Goal: Information Seeking & Learning: Check status

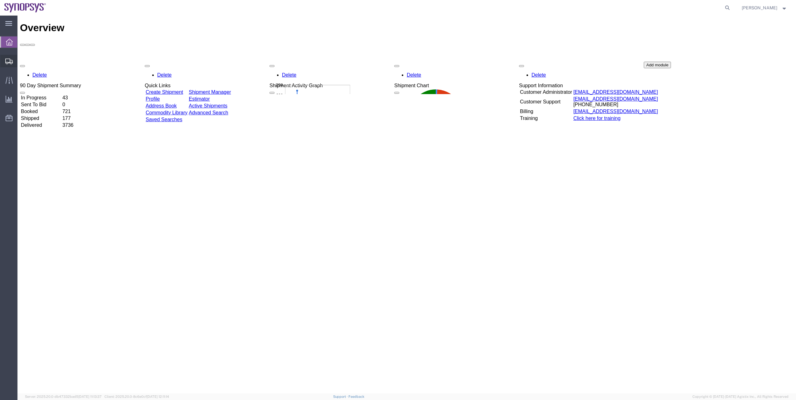
click at [0, 0] on span "Shipment Manager" at bounding box center [0, 0] width 0 height 0
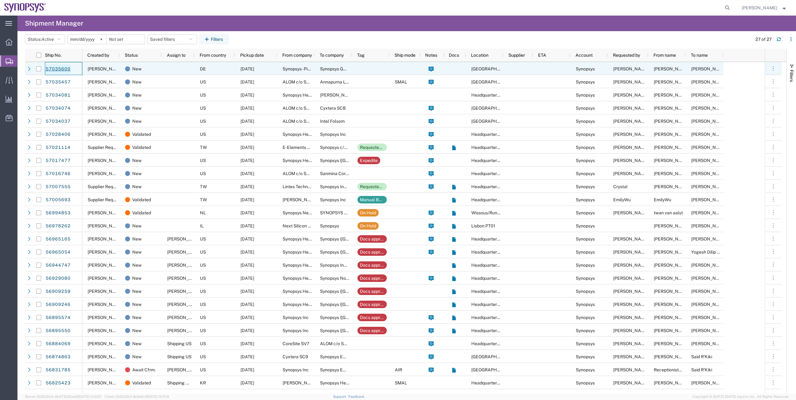
click at [61, 68] on link "57035600" at bounding box center [58, 69] width 26 height 10
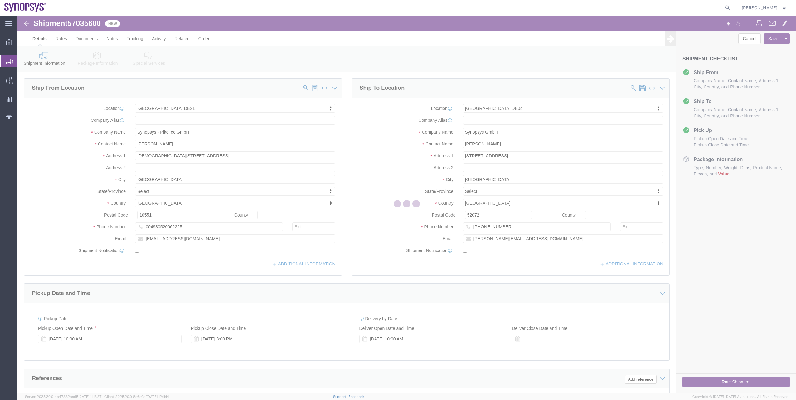
click at [98, 60] on div at bounding box center [406, 205] width 778 height 378
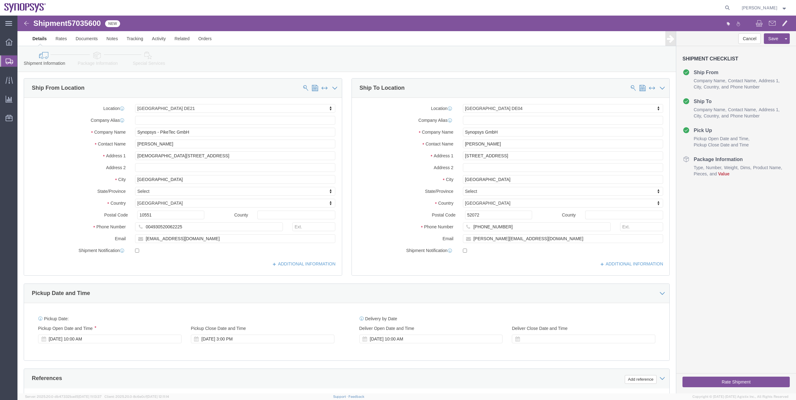
select select "65674"
select select "63094"
click link "Package Information"
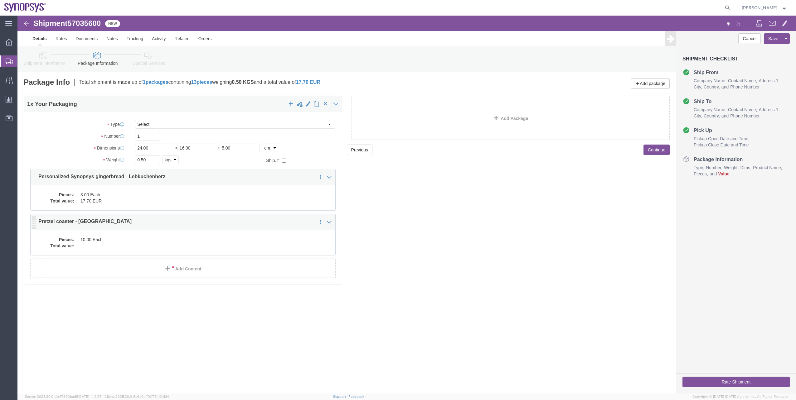
click dd
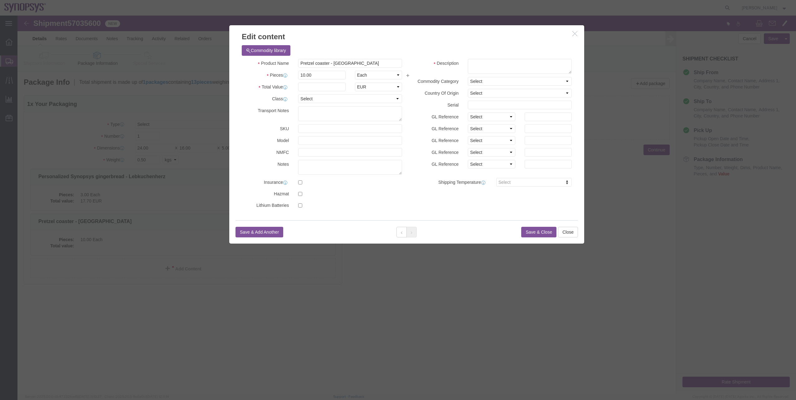
click button "button"
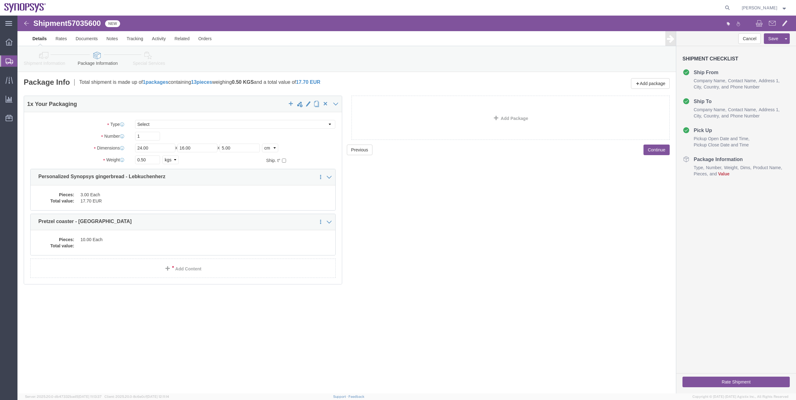
click link "Shipment Information"
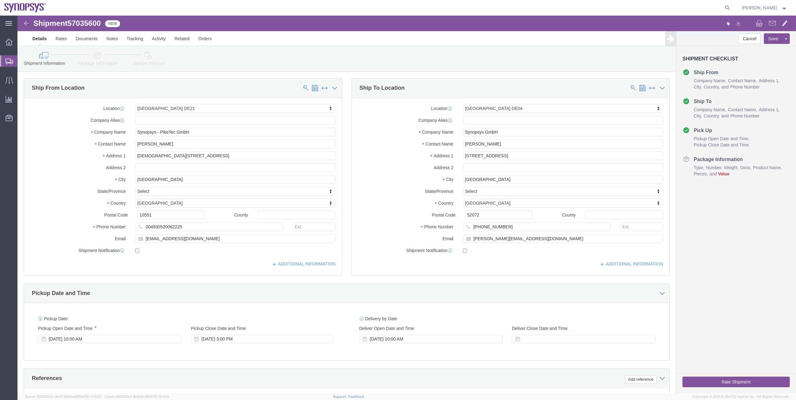
click link "Special Services"
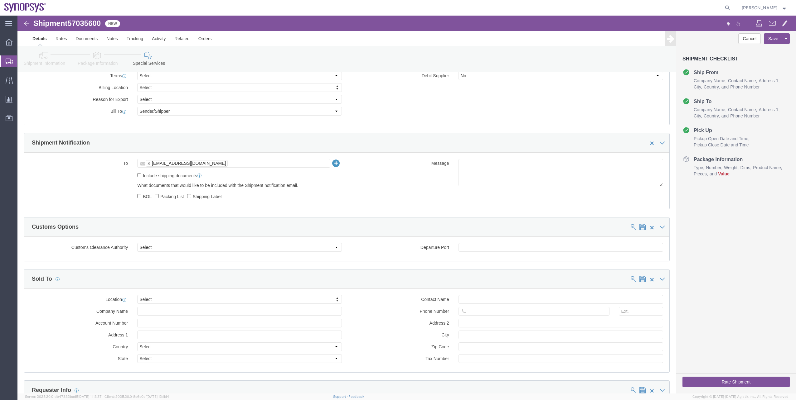
scroll to position [218, 0]
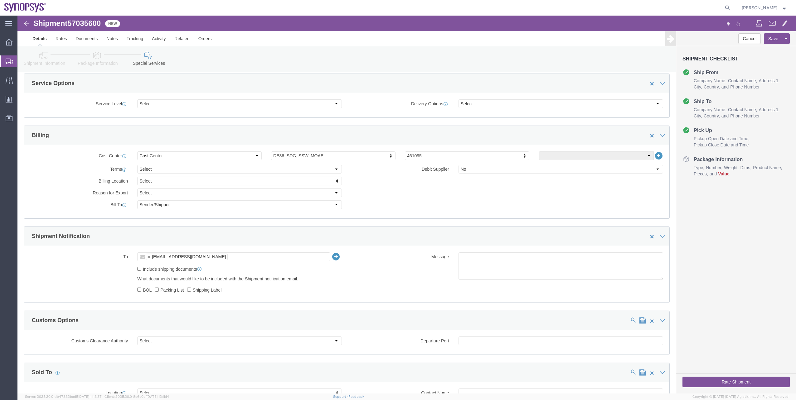
click link "Package Information"
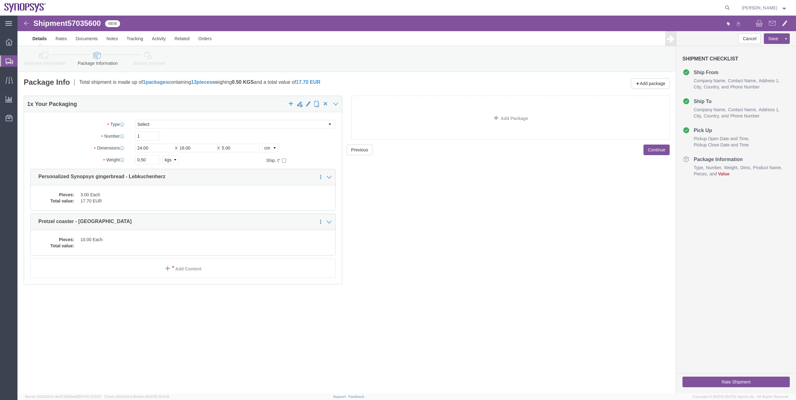
click link "Shipment Information"
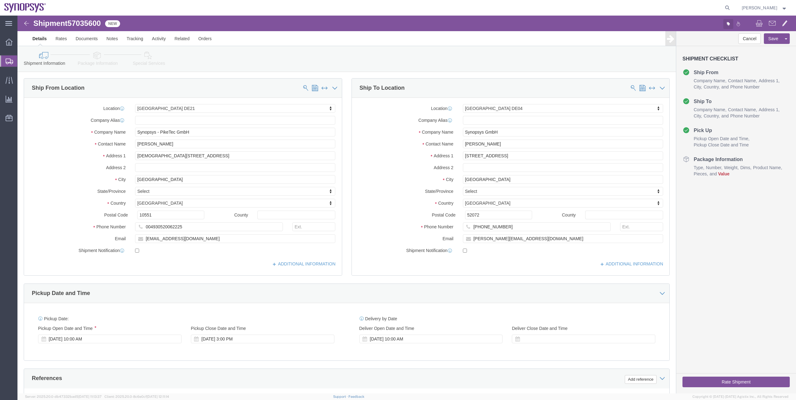
click icon "button"
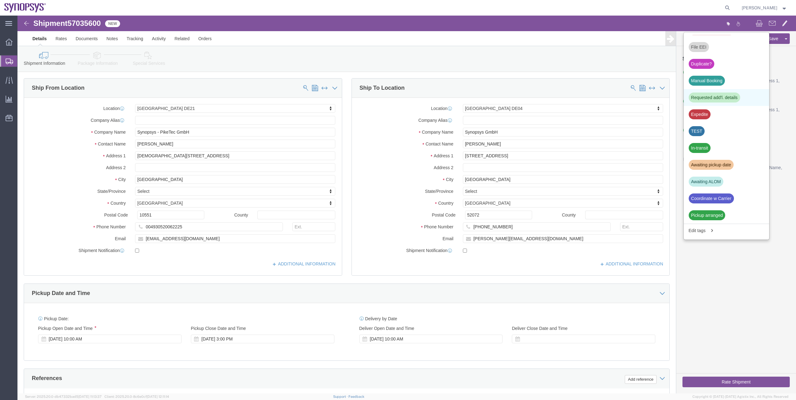
click div "Requested add'l. details"
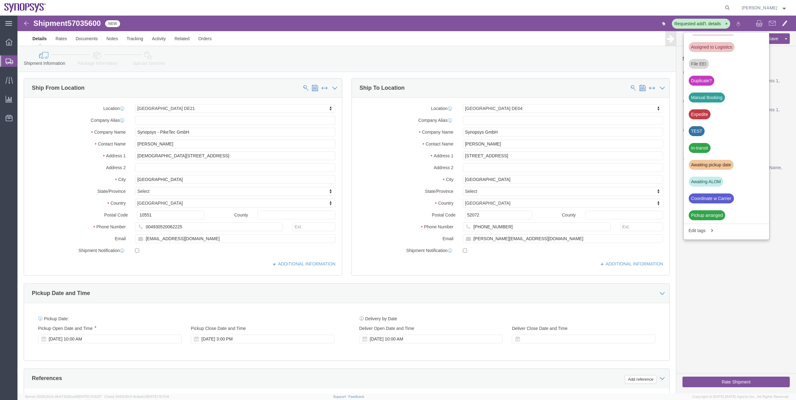
click at [0, 0] on span "Shipment Manager" at bounding box center [0, 0] width 0 height 0
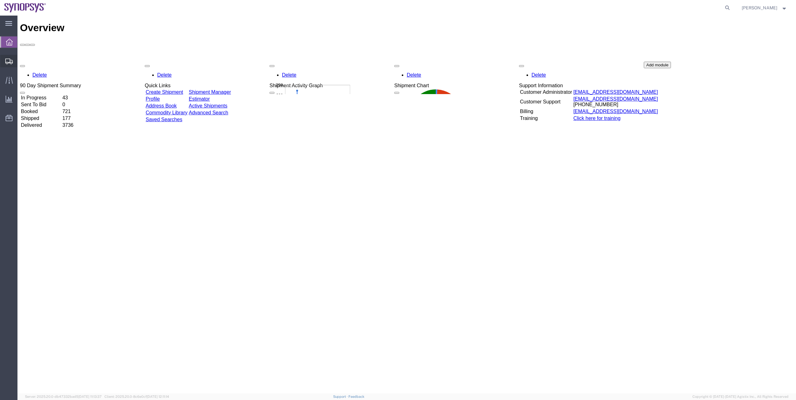
click at [0, 0] on span "Shipment Manager" at bounding box center [0, 0] width 0 height 0
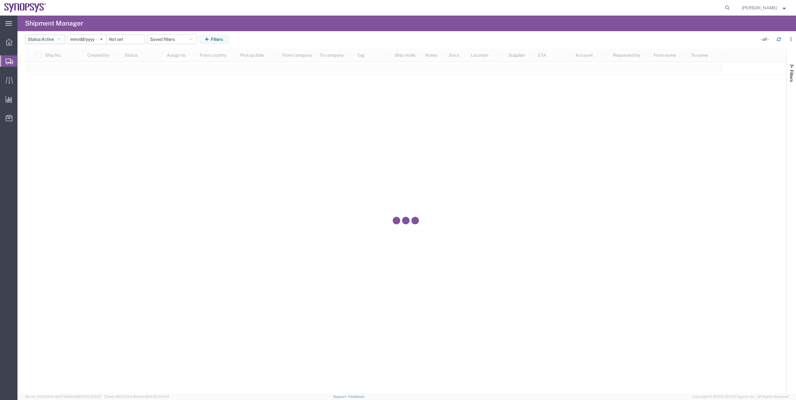
click at [62, 42] on button "Status: Active" at bounding box center [45, 39] width 40 height 10
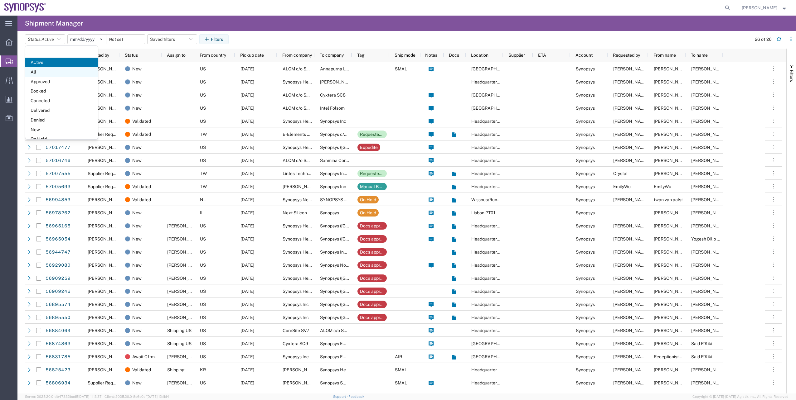
click at [58, 71] on span "All" at bounding box center [61, 72] width 73 height 10
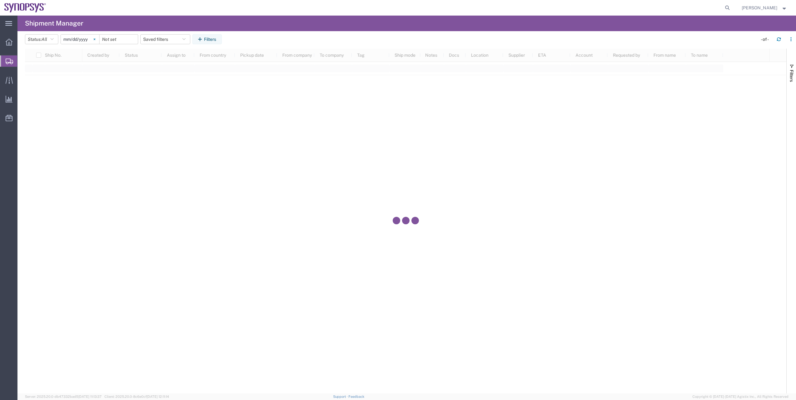
click at [97, 41] on svg-icon at bounding box center [94, 39] width 9 height 9
click at [214, 35] on header "Status: All Active All Approved Booked Canceled Delivered Denied New On Hold Pe…" at bounding box center [410, 39] width 771 height 17
click at [213, 36] on button "Filters" at bounding box center [206, 39] width 29 height 10
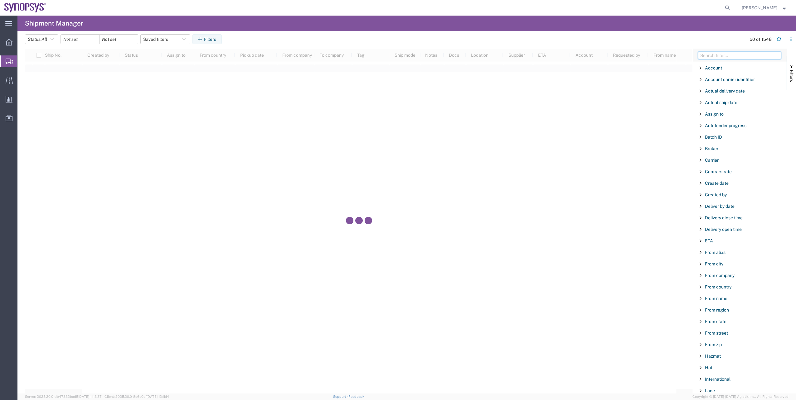
click at [710, 54] on input "Filter Columns Input" at bounding box center [739, 55] width 83 height 7
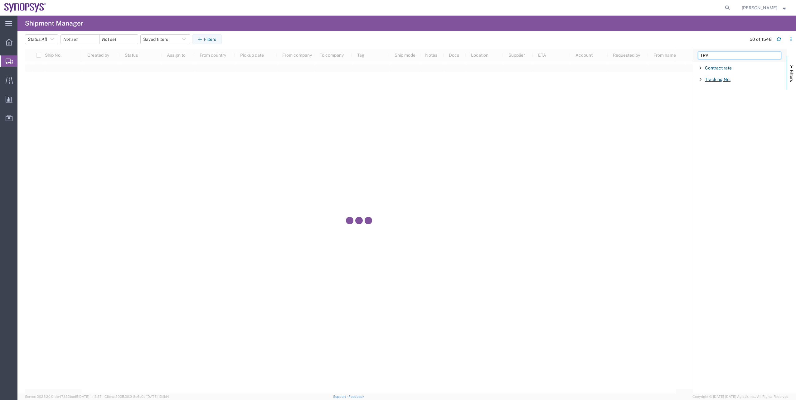
type input "TRA"
click at [717, 78] on span "Tracking No." at bounding box center [718, 79] width 26 height 5
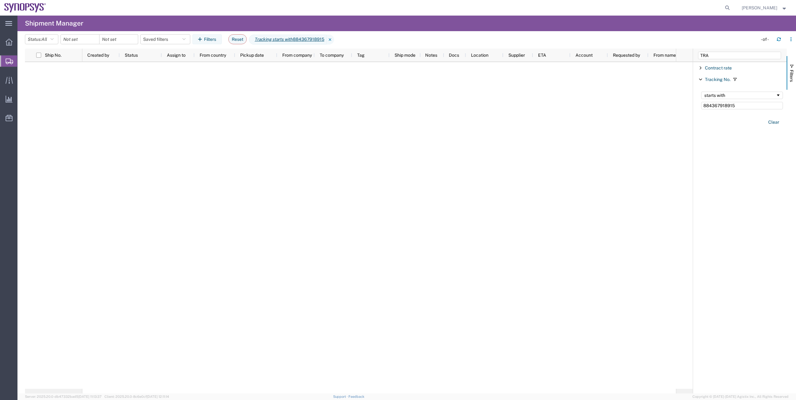
type input "884367918915"
click at [68, 39] on input "date" at bounding box center [80, 39] width 38 height 9
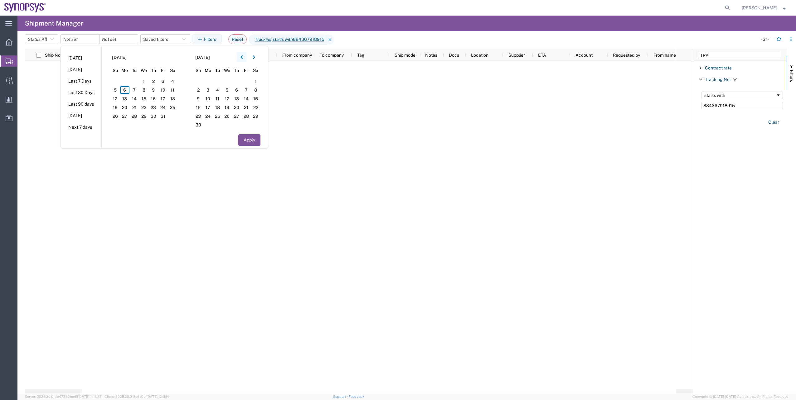
click at [242, 59] on button "button" at bounding box center [242, 57] width 10 height 10
click at [119, 79] on span "1" at bounding box center [115, 81] width 10 height 7
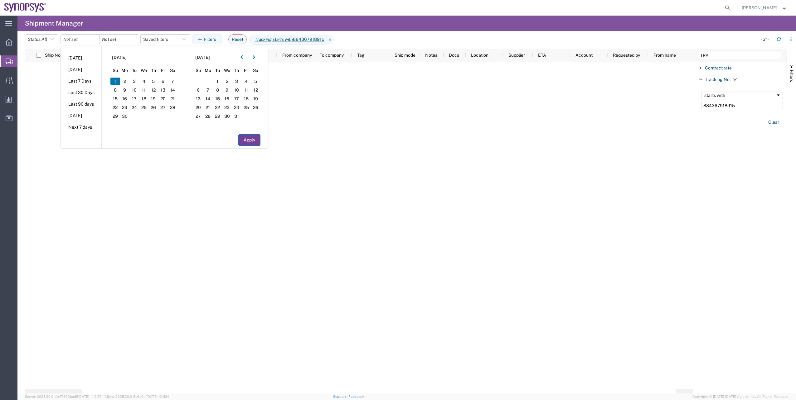
click at [257, 139] on button "Apply" at bounding box center [249, 140] width 22 height 12
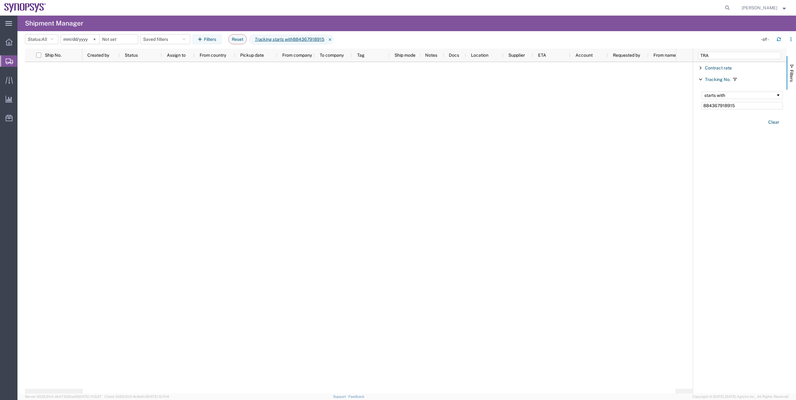
click at [358, 163] on div at bounding box center [378, 225] width 593 height 327
click at [78, 45] on agx-table-filter-chips "Status: All Active All Approved Booked Canceled Delivered Denied New On Hold Pe…" at bounding box center [389, 41] width 729 height 14
click at [78, 41] on input "2025-06-01" at bounding box center [80, 39] width 38 height 9
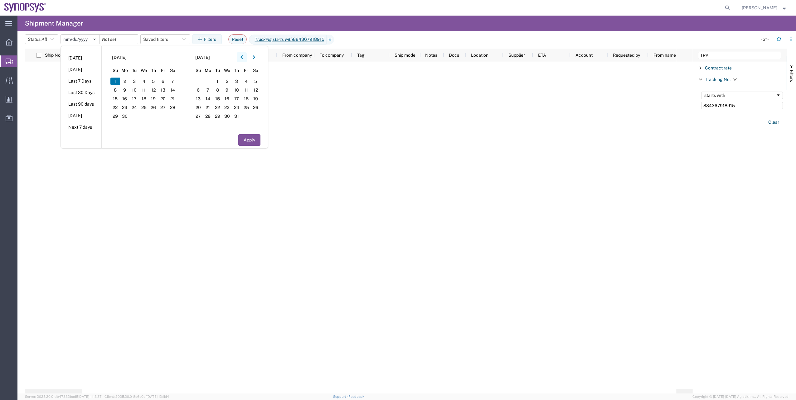
click at [243, 58] on icon "button" at bounding box center [241, 57] width 2 height 4
click at [242, 58] on icon "button" at bounding box center [241, 57] width 2 height 4
click at [242, 58] on button "button" at bounding box center [242, 57] width 10 height 10
click at [242, 59] on button "button" at bounding box center [242, 57] width 10 height 10
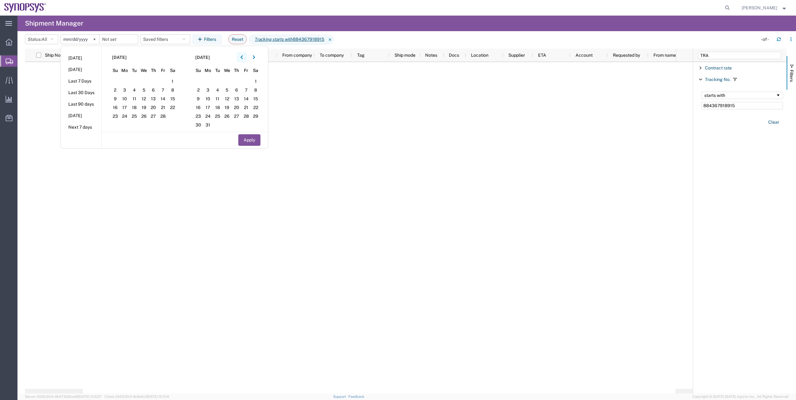
click at [242, 59] on button "button" at bounding box center [242, 57] width 10 height 10
click at [241, 59] on button "button" at bounding box center [242, 57] width 10 height 10
click at [162, 79] on span "1" at bounding box center [163, 81] width 10 height 7
click at [246, 133] on div "November 2024 Su Mo Tu We Th Fr Sa 27 28 29 30 31 1 2 3 4 5 6 7 8 9 10 11 12 13…" at bounding box center [184, 97] width 166 height 102
click at [247, 137] on button "Apply" at bounding box center [249, 140] width 22 height 12
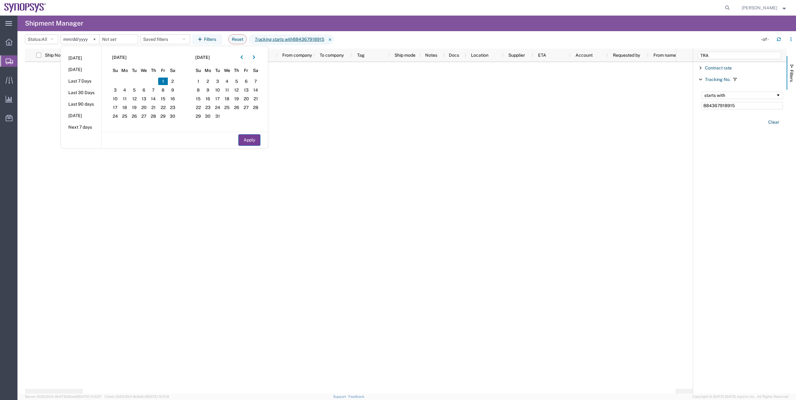
type input "2024-11-01"
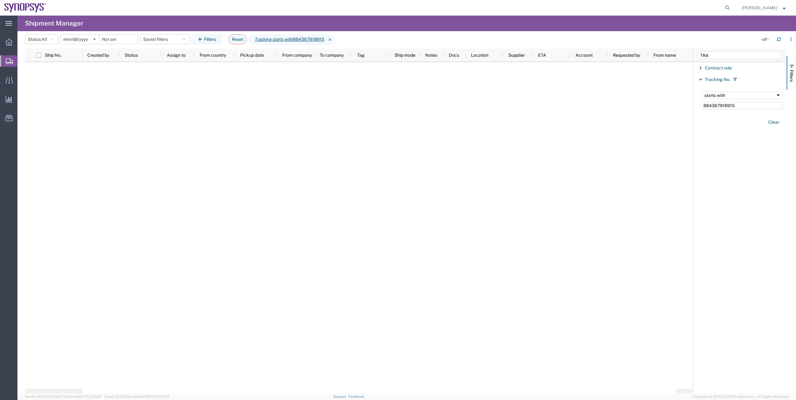
click at [359, 197] on div at bounding box center [378, 225] width 593 height 327
click at [739, 106] on input "884367918915" at bounding box center [742, 105] width 82 height 7
click at [735, 97] on div "starts with" at bounding box center [739, 95] width 71 height 5
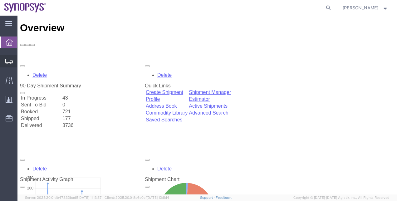
click at [0, 0] on span "Shipment Manager" at bounding box center [0, 0] width 0 height 0
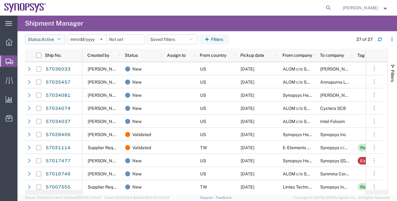
click at [59, 39] on icon "button" at bounding box center [58, 39] width 3 height 4
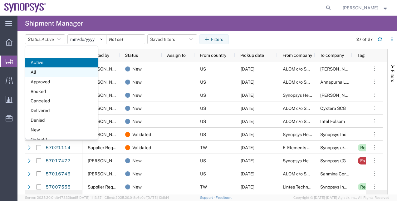
click at [54, 74] on span "All" at bounding box center [61, 72] width 73 height 10
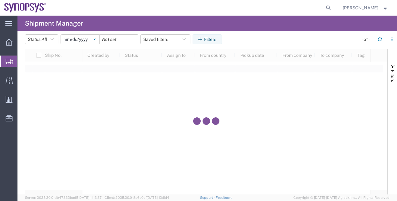
click at [95, 41] on svg-icon at bounding box center [94, 39] width 9 height 9
click at [197, 39] on button "Filters" at bounding box center [206, 39] width 29 height 10
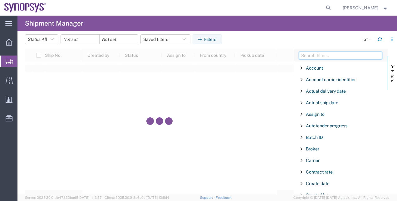
click at [324, 59] on input "Filter Columns Input" at bounding box center [340, 55] width 83 height 7
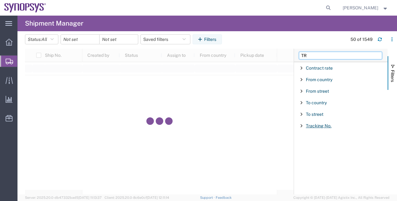
type input "TR"
click at [317, 123] on span "Tracking No." at bounding box center [319, 125] width 26 height 5
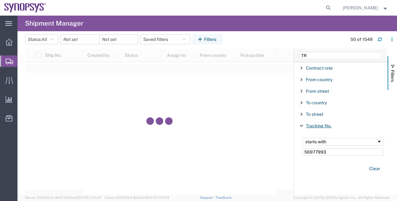
type input "56977993"
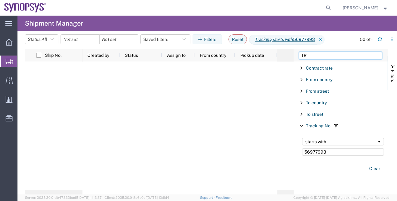
drag, startPoint x: 307, startPoint y: 56, endPoint x: 283, endPoint y: 54, distance: 24.4
click at [283, 54] on div "Ship No. Created by Status Assign to From country Pickup date From company To c…" at bounding box center [211, 122] width 372 height 146
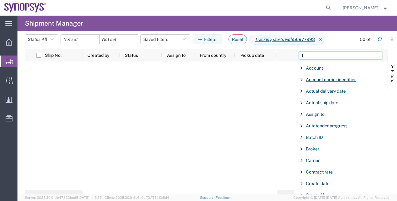
type input "TR"
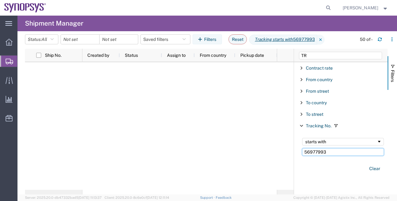
drag, startPoint x: 334, startPoint y: 148, endPoint x: 279, endPoint y: 149, distance: 55.2
click at [279, 149] on div "Ship No. Created by Status Assign to From country Pickup date From company To c…" at bounding box center [211, 122] width 372 height 146
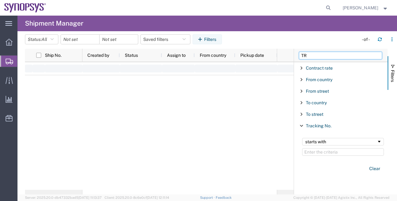
drag, startPoint x: 316, startPoint y: 52, endPoint x: 286, endPoint y: 54, distance: 30.3
click at [286, 54] on div "Ship No. Created by Status Assign to From country Pickup date From company To c…" at bounding box center [211, 122] width 372 height 146
type input "D"
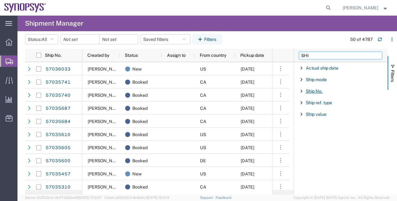
type input "SHI"
click at [315, 90] on span "Ship No." at bounding box center [314, 91] width 17 height 5
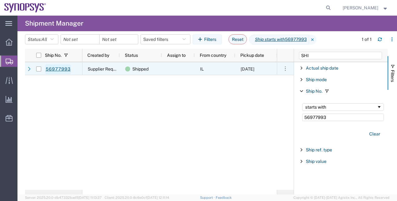
type input "56977993"
click at [54, 73] on link "56977993" at bounding box center [58, 69] width 26 height 10
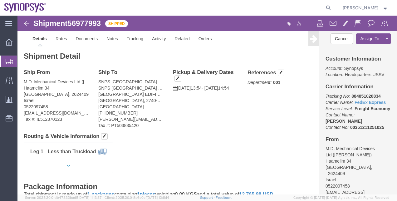
click b "884851020834"
copy b "884851020834"
drag, startPoint x: 33, startPoint y: 72, endPoint x: 206, endPoint y: 200, distance: 214.8
click at [0, 0] on span "Shipment Manager" at bounding box center [0, 0] width 0 height 0
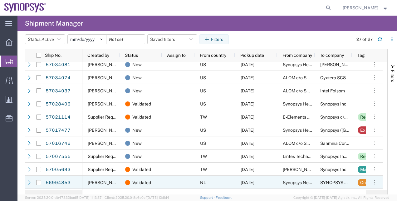
scroll to position [31, 0]
